Goal: Task Accomplishment & Management: Use online tool/utility

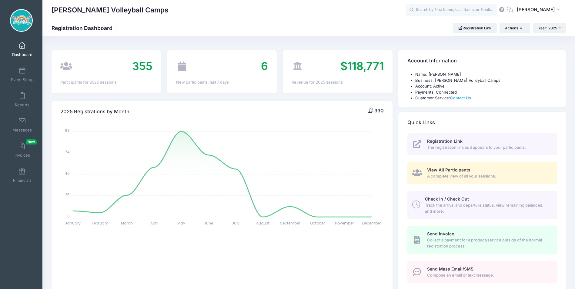
select select
click at [22, 72] on span at bounding box center [22, 71] width 0 height 7
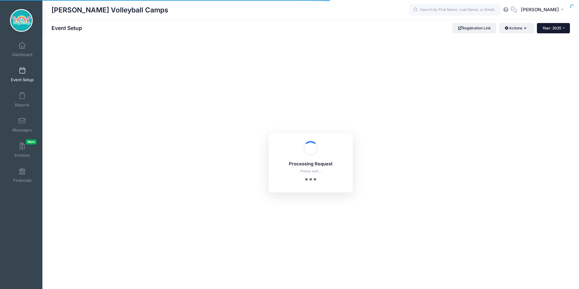
click at [549, 29] on span "Year: 2025" at bounding box center [552, 28] width 19 height 5
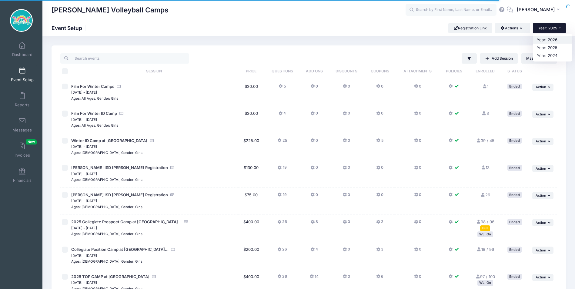
click at [547, 41] on link "Year: 2026" at bounding box center [552, 40] width 39 height 8
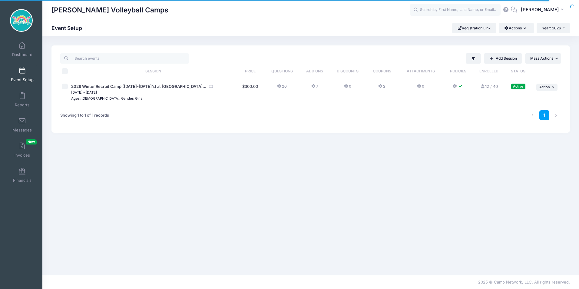
click at [488, 87] on link "12 / 40 Full" at bounding box center [490, 86] width 18 height 5
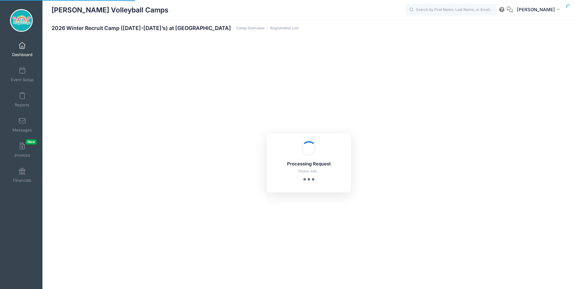
select select "10"
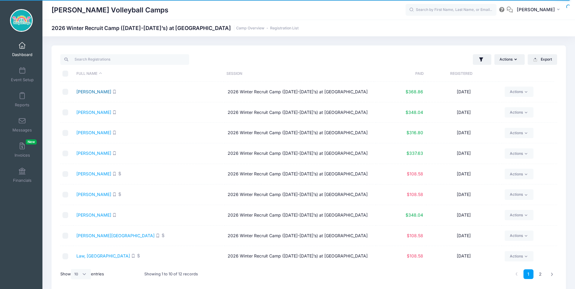
click at [95, 94] on link "[PERSON_NAME]" at bounding box center [93, 91] width 35 height 5
click at [22, 102] on span "Reports" at bounding box center [22, 104] width 15 height 5
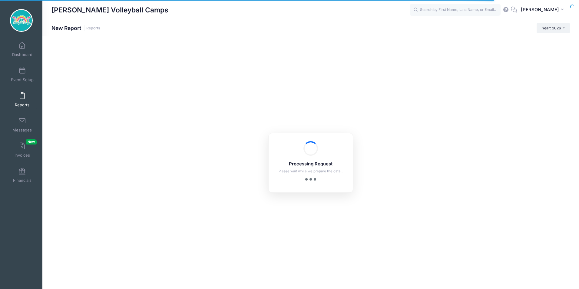
checkbox input "true"
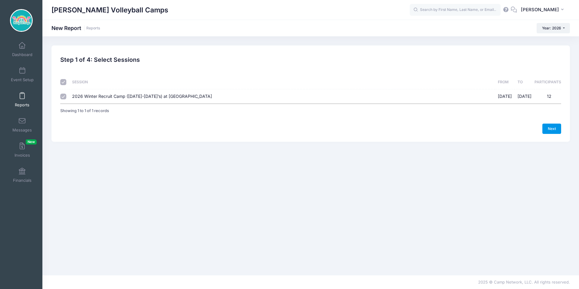
click at [548, 130] on link "Next" at bounding box center [552, 129] width 19 height 10
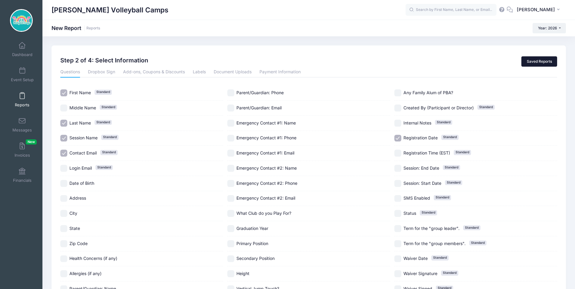
click at [527, 65] on link "Saved Reports" at bounding box center [539, 61] width 36 height 10
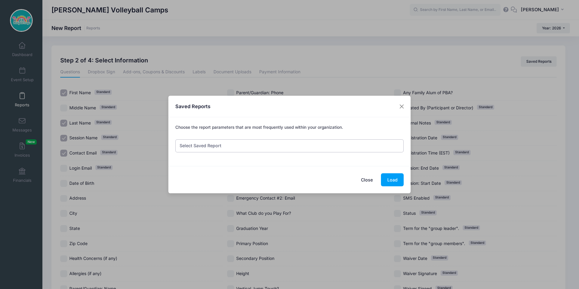
click at [268, 148] on select "Select Saved Report Financials Summer Regs. Current Camp Registration Info Camp…" at bounding box center [289, 145] width 229 height 13
click at [175, 139] on select "Select Saved Report Financials Summer Regs. Current Camp Registration Info Camp…" at bounding box center [289, 145] width 229 height 13
click at [388, 182] on button "Load" at bounding box center [392, 179] width 23 height 13
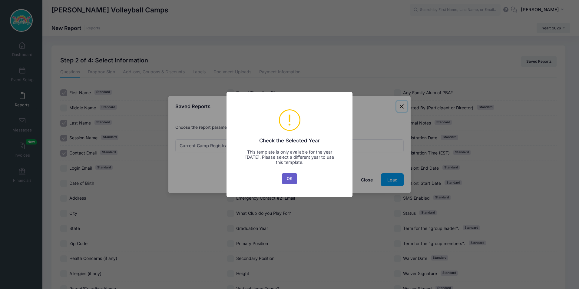
click at [292, 178] on button "OK" at bounding box center [289, 178] width 15 height 11
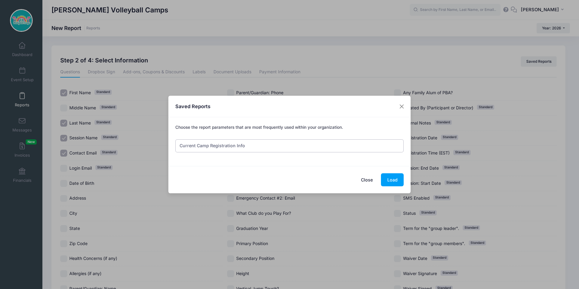
click at [322, 151] on select "Select Saved Report Financials Summer Regs. Current Camp Registration Info Camp…" at bounding box center [289, 145] width 229 height 13
select select "139"
click at [175, 139] on select "Select Saved Report Financials Summer Regs. Current Camp Registration Info Camp…" at bounding box center [289, 145] width 229 height 13
click at [386, 174] on button "Load" at bounding box center [392, 179] width 23 height 13
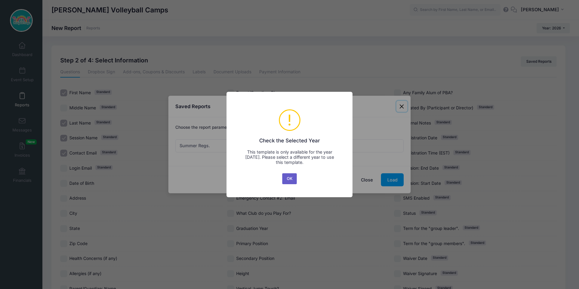
click at [287, 179] on button "OK" at bounding box center [289, 178] width 15 height 11
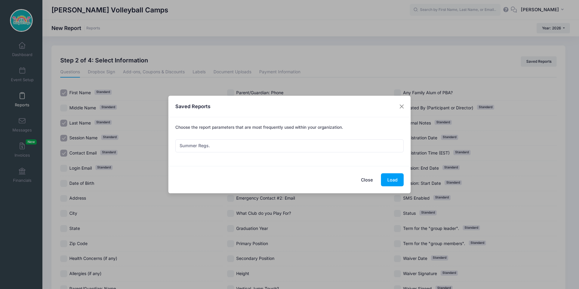
drag, startPoint x: 365, startPoint y: 180, endPoint x: 359, endPoint y: 179, distance: 6.7
click at [365, 180] on button "Close" at bounding box center [367, 179] width 24 height 13
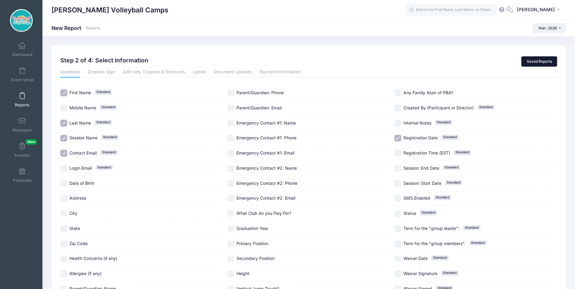
click at [531, 61] on link "Saved Reports" at bounding box center [539, 61] width 36 height 10
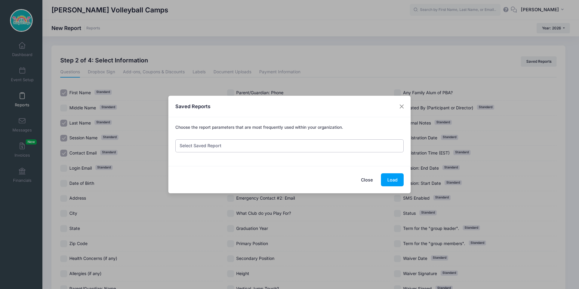
click at [369, 142] on select "Select Saved Report Financials Summer Regs. Current Camp Registration Info Camp…" at bounding box center [289, 145] width 229 height 13
click at [368, 105] on div "Saved Reports" at bounding box center [289, 107] width 242 height 22
click at [404, 106] on button "Close" at bounding box center [402, 106] width 11 height 11
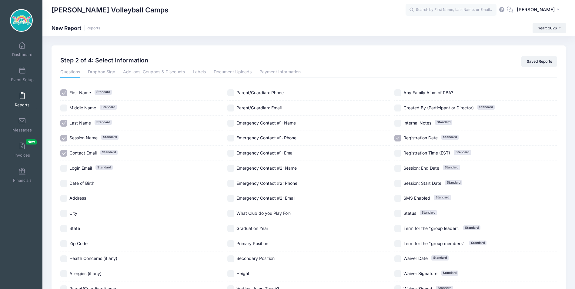
click at [62, 217] on input "City" at bounding box center [63, 213] width 7 height 7
checkbox input "true"
click at [63, 227] on input "State" at bounding box center [63, 228] width 7 height 7
checkbox input "true"
click at [395, 138] on input "Registration Date Standard" at bounding box center [397, 138] width 7 height 7
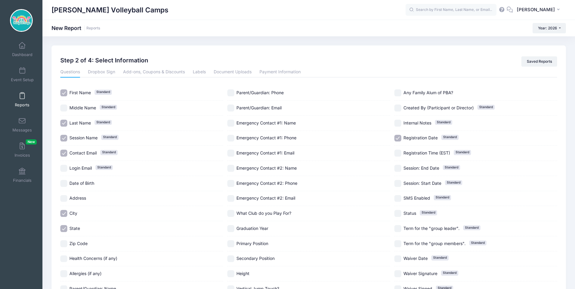
checkbox input "false"
click at [66, 137] on input "Session Name Standard" at bounding box center [63, 138] width 7 height 7
checkbox input "false"
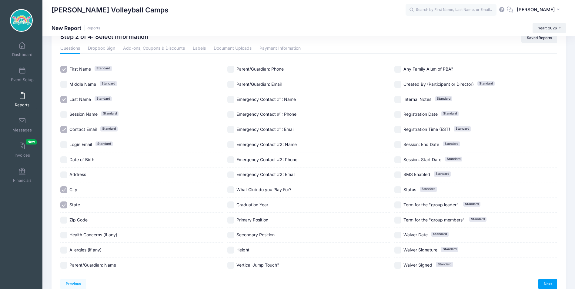
scroll to position [55, 0]
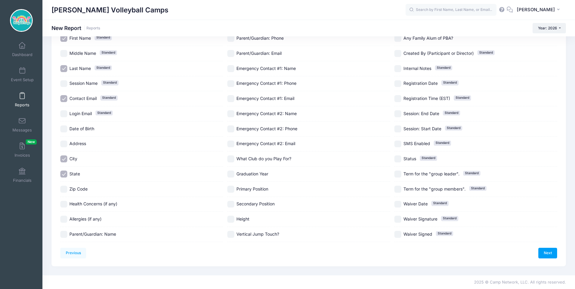
click at [232, 176] on input "Graduation Year" at bounding box center [230, 174] width 7 height 7
checkbox input "true"
click at [232, 185] on div "Primary Position" at bounding box center [308, 189] width 163 height 15
checkbox input "true"
click at [231, 157] on input "What Club do you Play For?" at bounding box center [230, 158] width 7 height 7
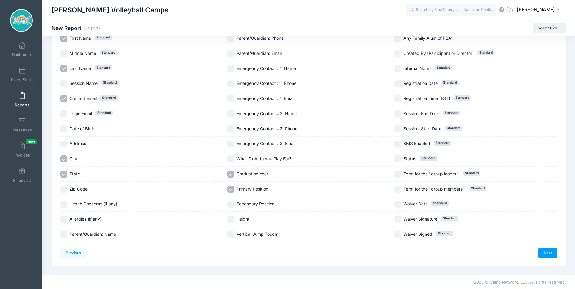
checkbox input "true"
click at [232, 204] on input "Secondary Position" at bounding box center [230, 204] width 7 height 7
checkbox input "true"
click at [232, 218] on input "Height" at bounding box center [230, 219] width 7 height 7
checkbox input "true"
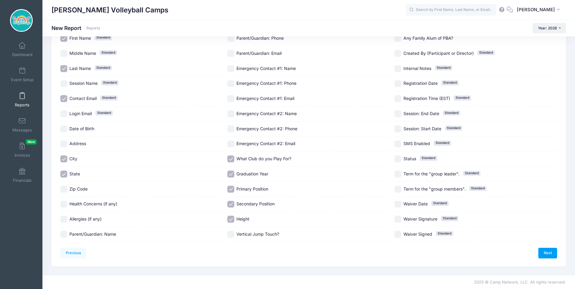
click at [232, 235] on input "Vertical Jump Touch?" at bounding box center [230, 234] width 7 height 7
checkbox input "true"
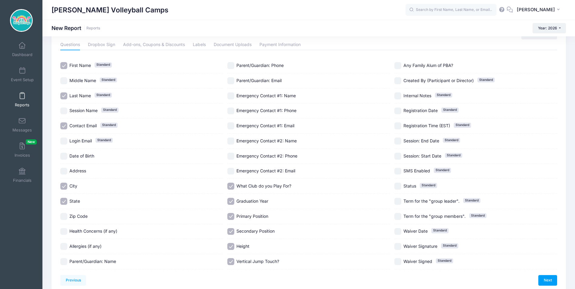
scroll to position [0, 0]
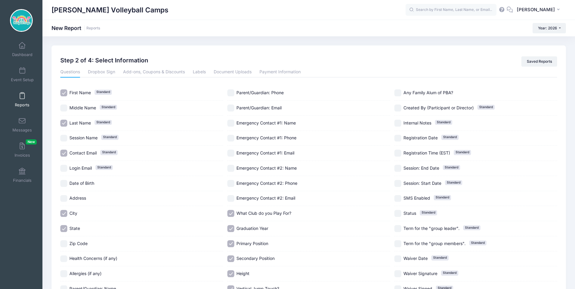
click at [398, 92] on input "Any Family Alum of PBA?" at bounding box center [397, 92] width 7 height 7
checkbox input "true"
click at [108, 72] on link "Dropbox Sign" at bounding box center [101, 72] width 27 height 11
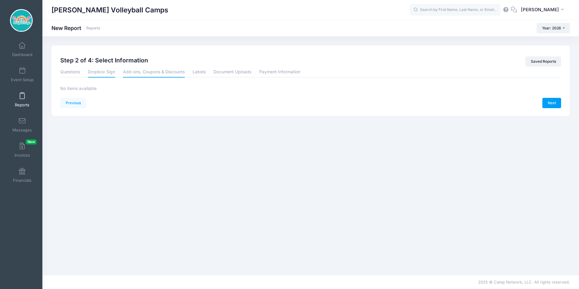
drag, startPoint x: 146, startPoint y: 72, endPoint x: 182, endPoint y: 74, distance: 36.4
click at [146, 72] on link "Add-ons, Coupons & Discounts" at bounding box center [154, 72] width 62 height 11
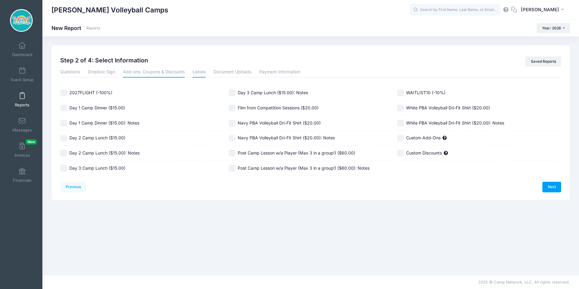
click at [199, 74] on link "Labels" at bounding box center [199, 72] width 13 height 11
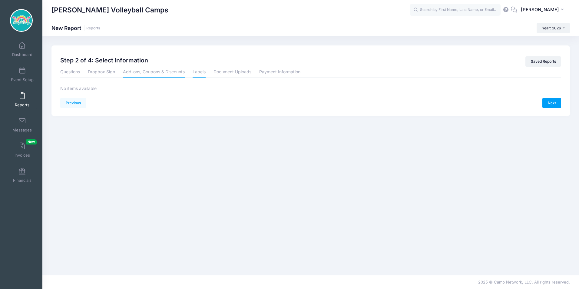
click at [153, 71] on link "Add-ons, Coupons & Discounts" at bounding box center [154, 72] width 62 height 11
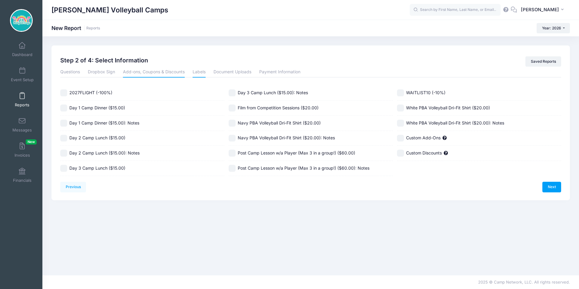
click at [205, 73] on link "Labels" at bounding box center [199, 72] width 13 height 11
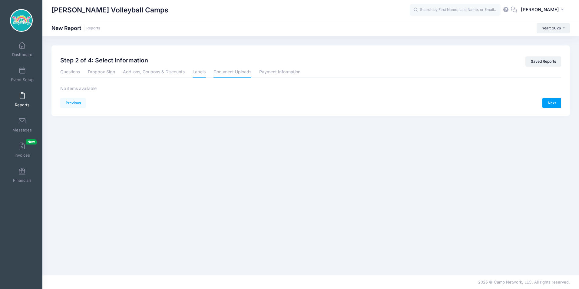
click at [231, 74] on link "Document Uploads" at bounding box center [233, 72] width 38 height 11
click at [276, 74] on link "Payment Information" at bounding box center [279, 72] width 41 height 11
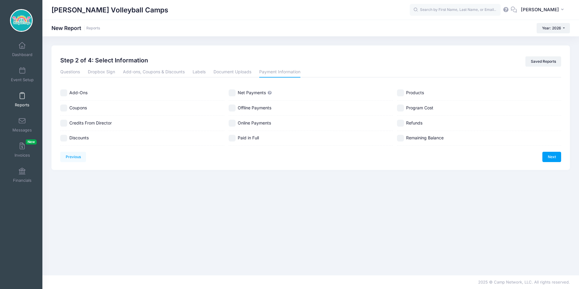
click at [401, 138] on input "Remaining Balance" at bounding box center [400, 138] width 7 height 7
checkbox input "true"
click at [231, 93] on input "Net Payments" at bounding box center [232, 92] width 7 height 7
checkbox input "true"
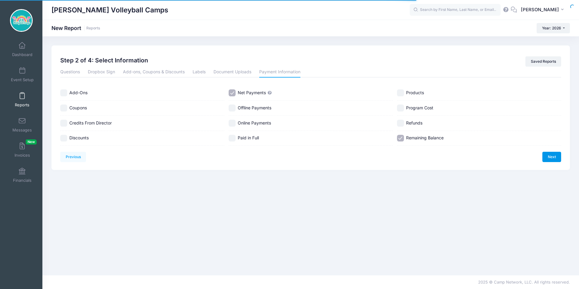
click at [549, 156] on link "Next" at bounding box center [552, 157] width 19 height 10
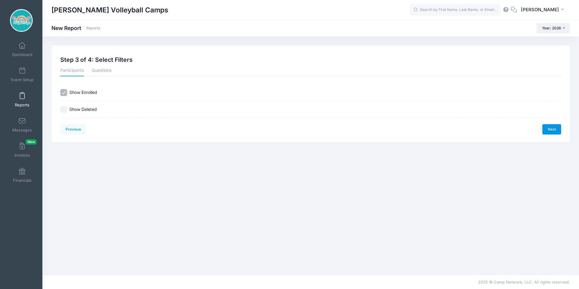
click at [552, 132] on link "Next" at bounding box center [552, 129] width 19 height 10
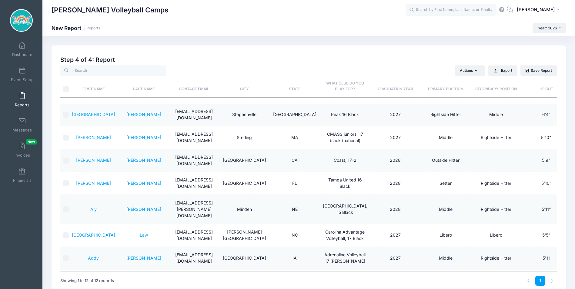
click at [64, 90] on input "\a \a" at bounding box center [66, 89] width 6 height 6
checkbox input "true"
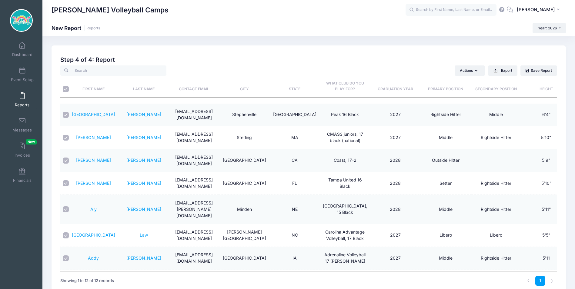
checkbox input "true"
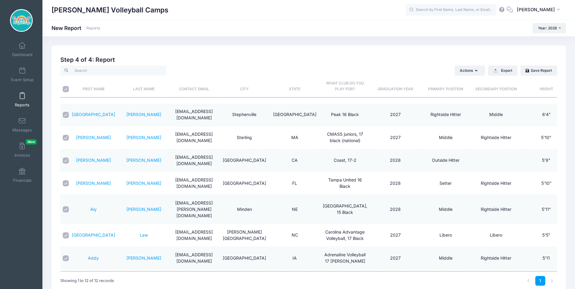
checkbox input "true"
click at [500, 68] on button "Export" at bounding box center [502, 70] width 29 height 10
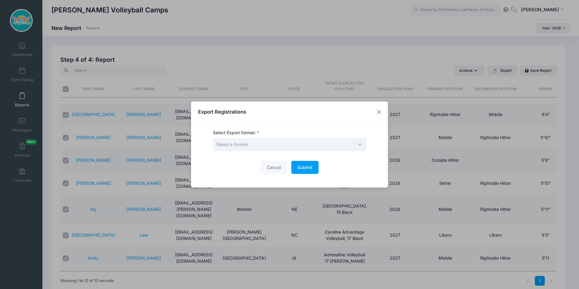
click at [306, 139] on span "Select a format" at bounding box center [290, 144] width 154 height 13
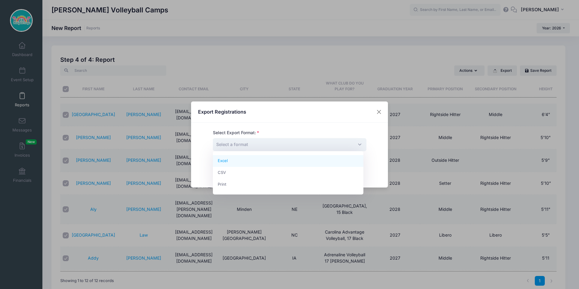
select select "excel"
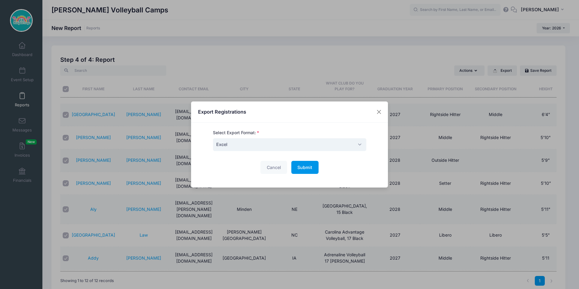
click at [296, 167] on button "Submit Please wait..." at bounding box center [305, 167] width 27 height 13
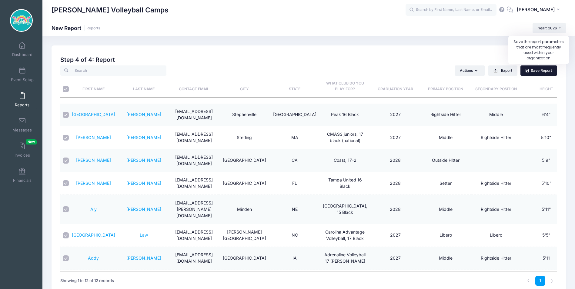
click at [531, 70] on link "Save Report" at bounding box center [538, 70] width 37 height 10
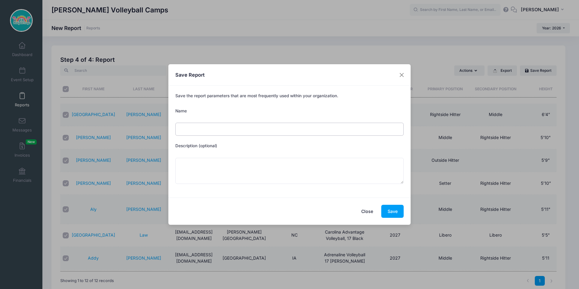
click at [263, 131] on input "Name" at bounding box center [289, 129] width 229 height 13
type input "2026 Registrations"
click at [390, 210] on button "Save" at bounding box center [392, 211] width 22 height 13
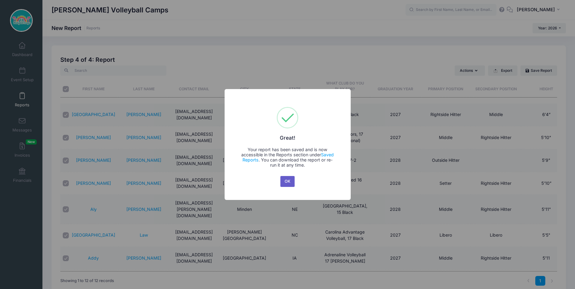
click at [283, 181] on button "OK" at bounding box center [287, 181] width 15 height 11
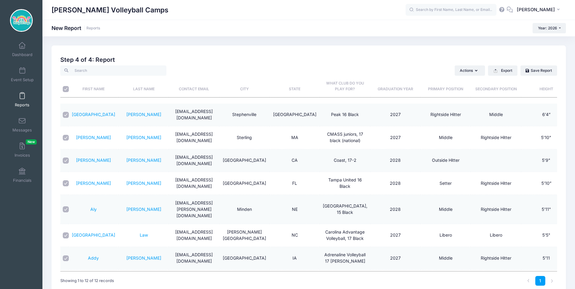
click at [266, 17] on div "[PERSON_NAME] Volleyball Camps" at bounding box center [229, 10] width 354 height 14
